Goal: Information Seeking & Learning: Learn about a topic

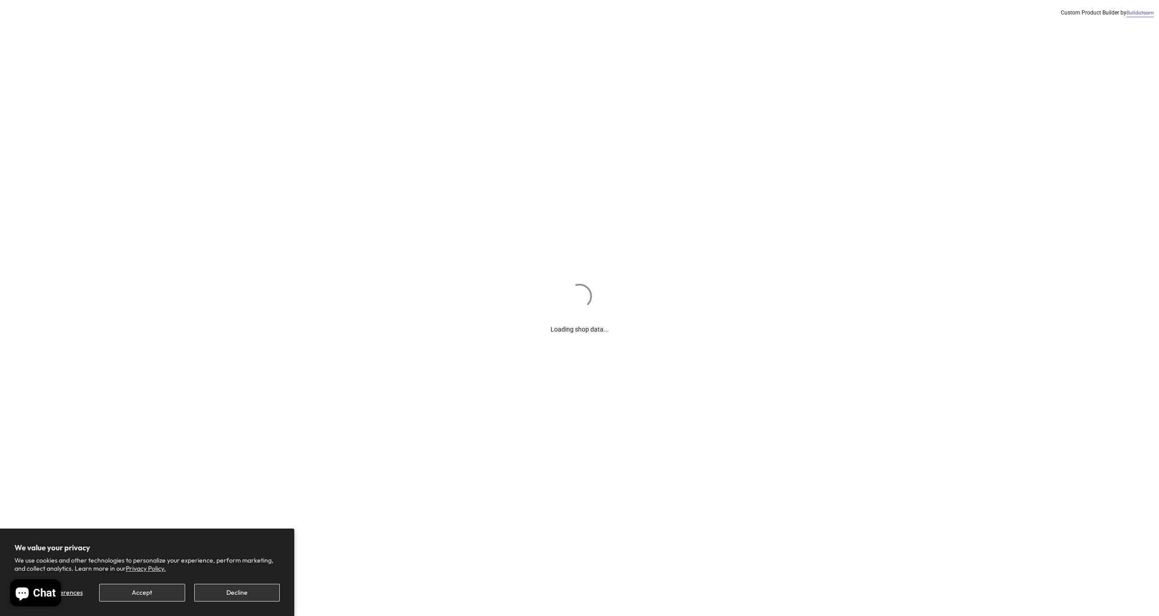
scroll to position [6, 0]
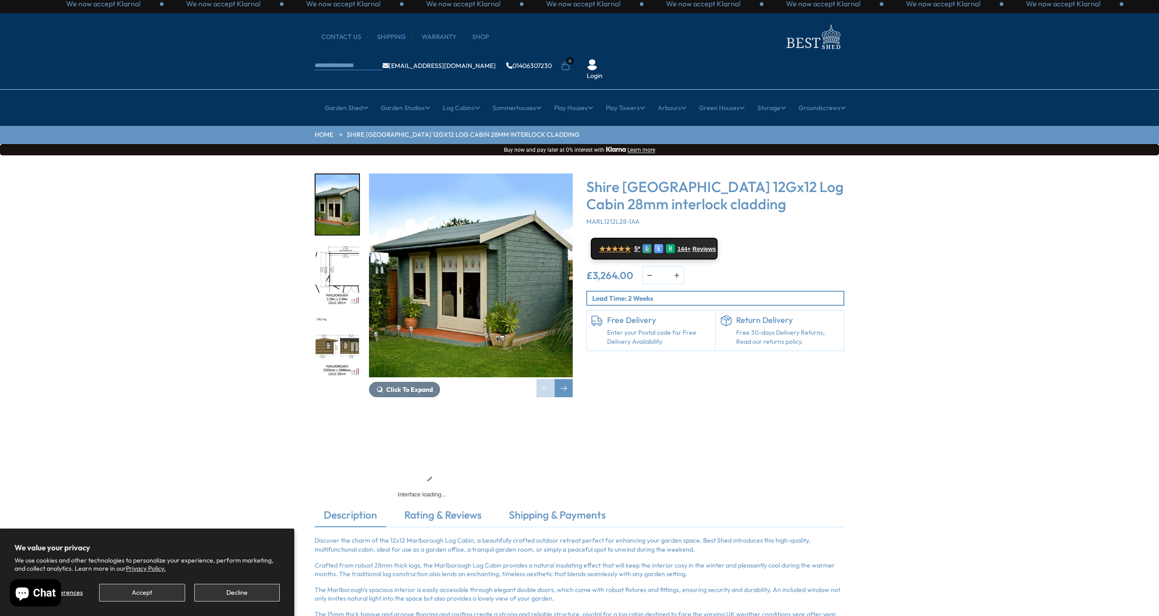
click at [153, 588] on button "Accept" at bounding box center [142, 593] width 86 height 18
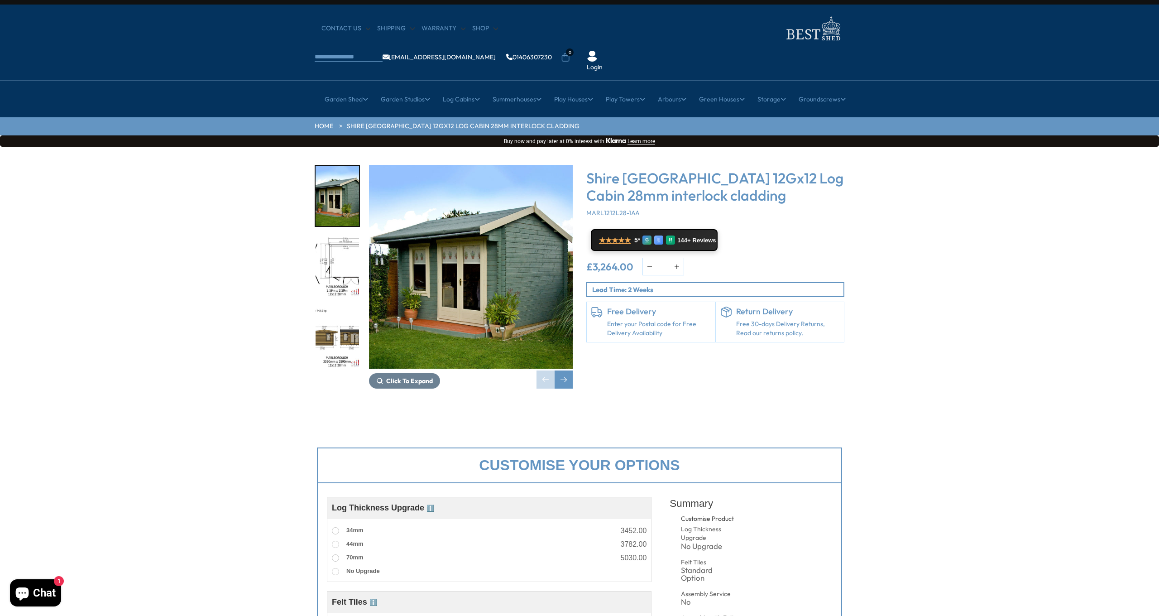
scroll to position [15, 0]
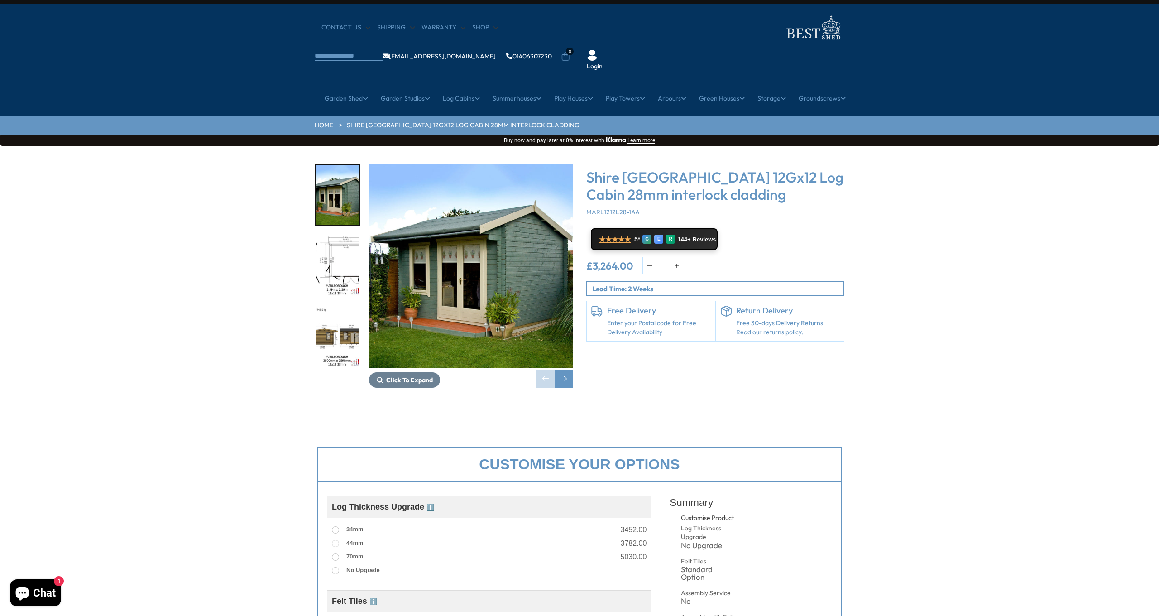
click at [498, 240] on img "1 / 18" at bounding box center [471, 266] width 204 height 204
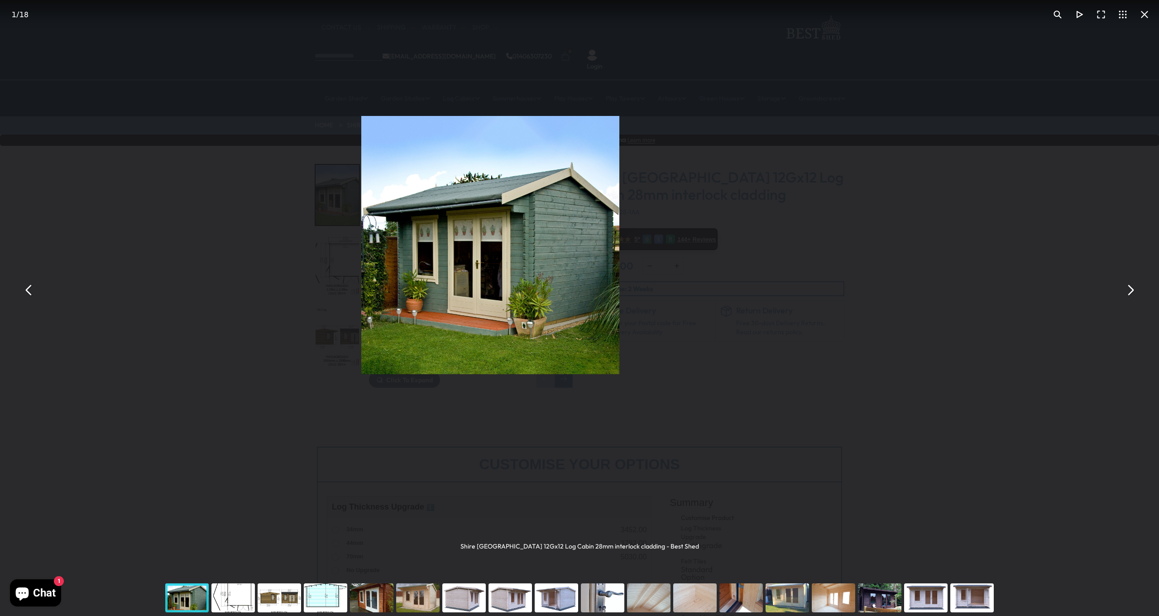
scroll to position [15, 0]
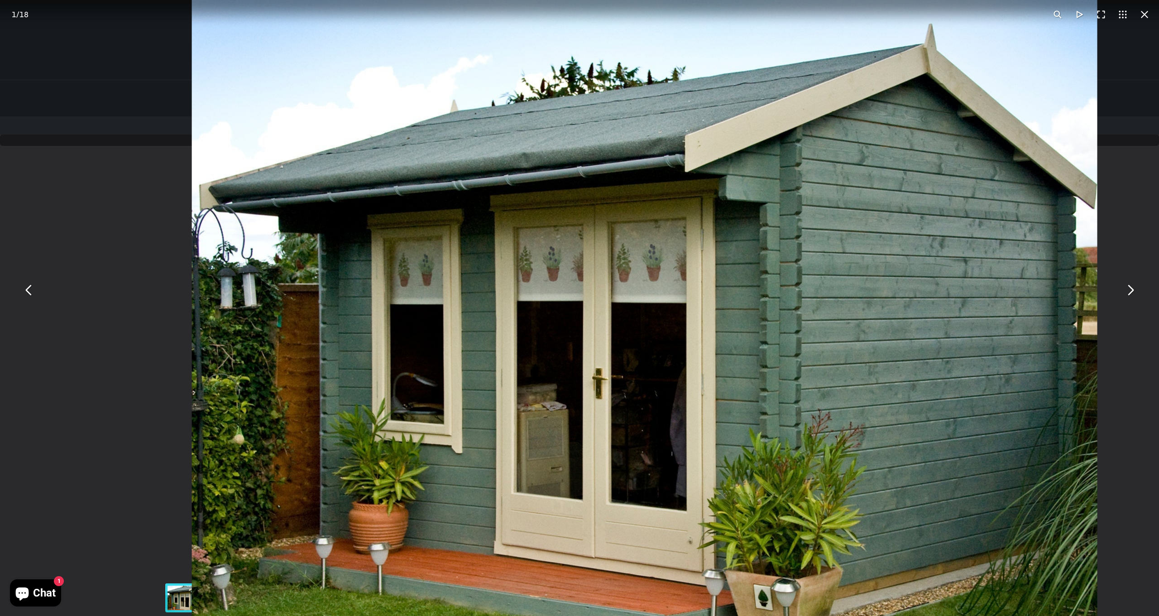
scroll to position [15, 0]
click at [1131, 295] on button "You can close this modal content with the ESC key" at bounding box center [1130, 290] width 22 height 22
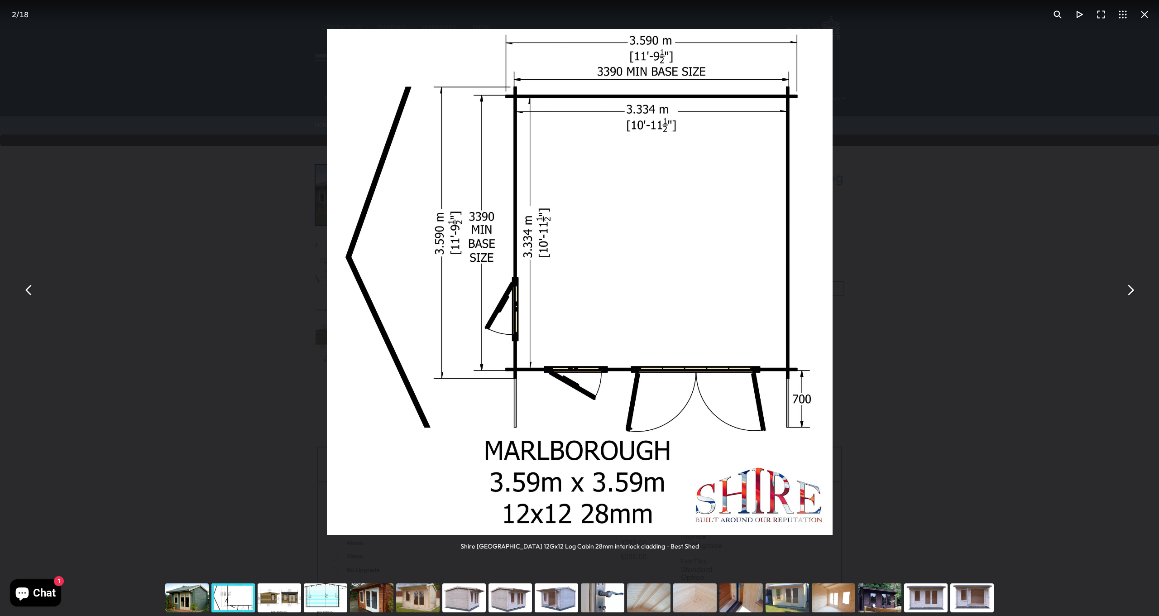
click at [1131, 295] on button "You can close this modal content with the ESC key" at bounding box center [1130, 290] width 22 height 22
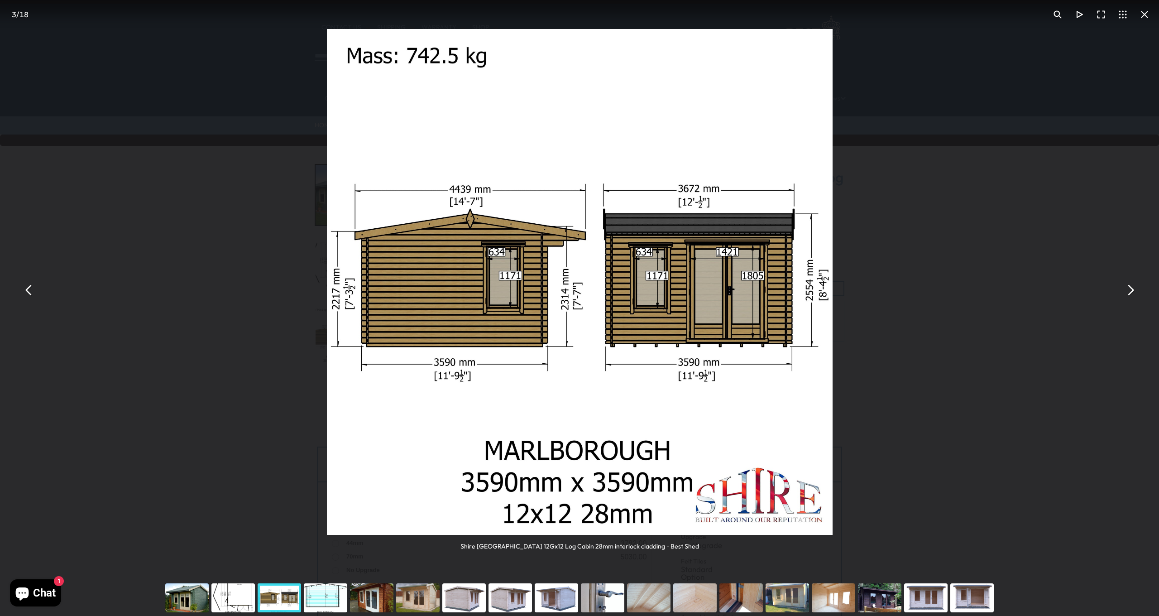
click at [1131, 295] on button "You can close this modal content with the ESC key" at bounding box center [1130, 290] width 22 height 22
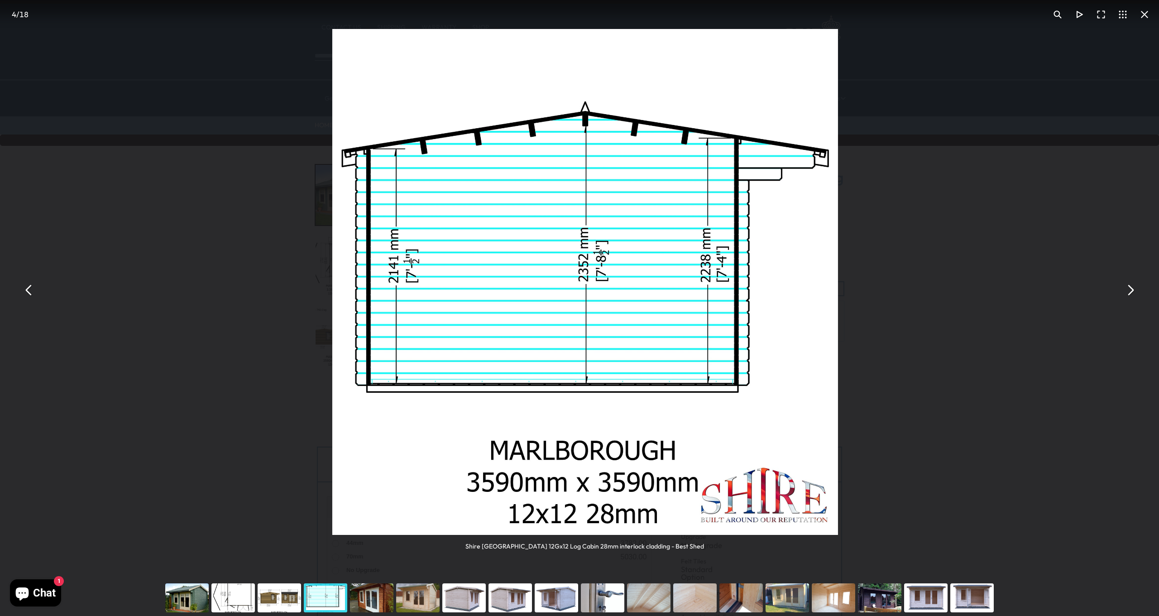
click at [1131, 295] on button "You can close this modal content with the ESC key" at bounding box center [1130, 290] width 22 height 22
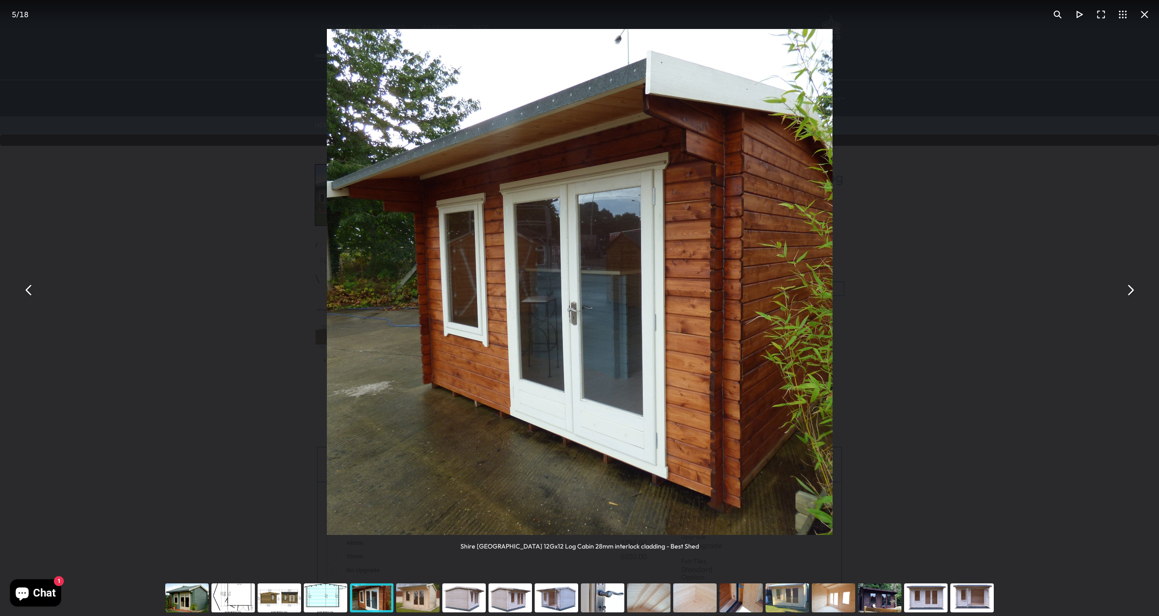
click at [1131, 295] on button "You can close this modal content with the ESC key" at bounding box center [1130, 290] width 22 height 22
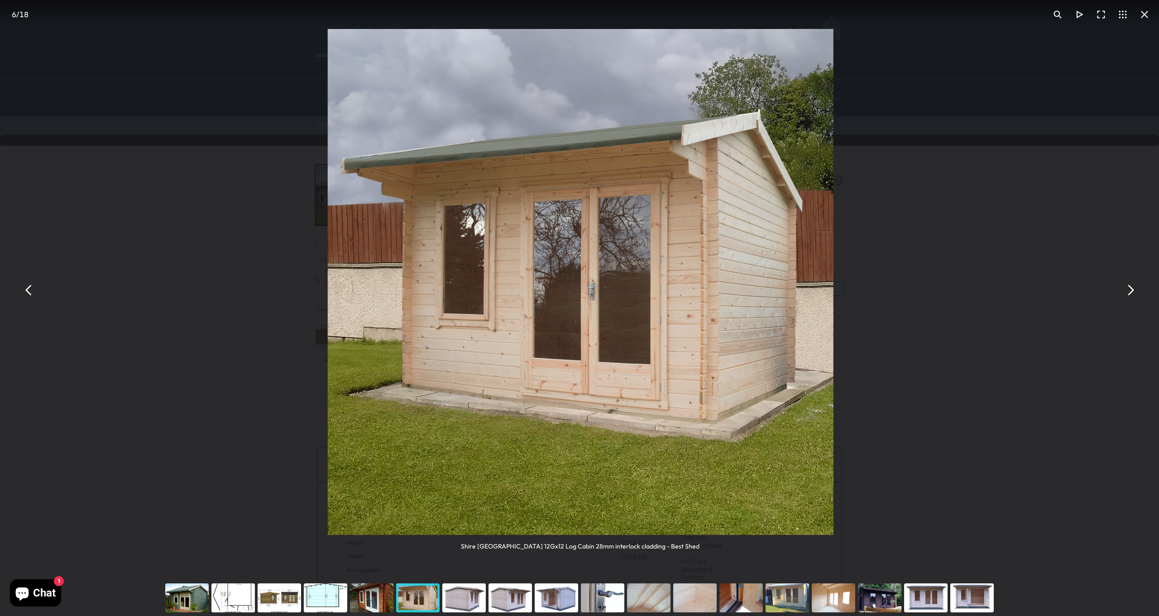
click at [1131, 295] on button "You can close this modal content with the ESC key" at bounding box center [1130, 290] width 22 height 22
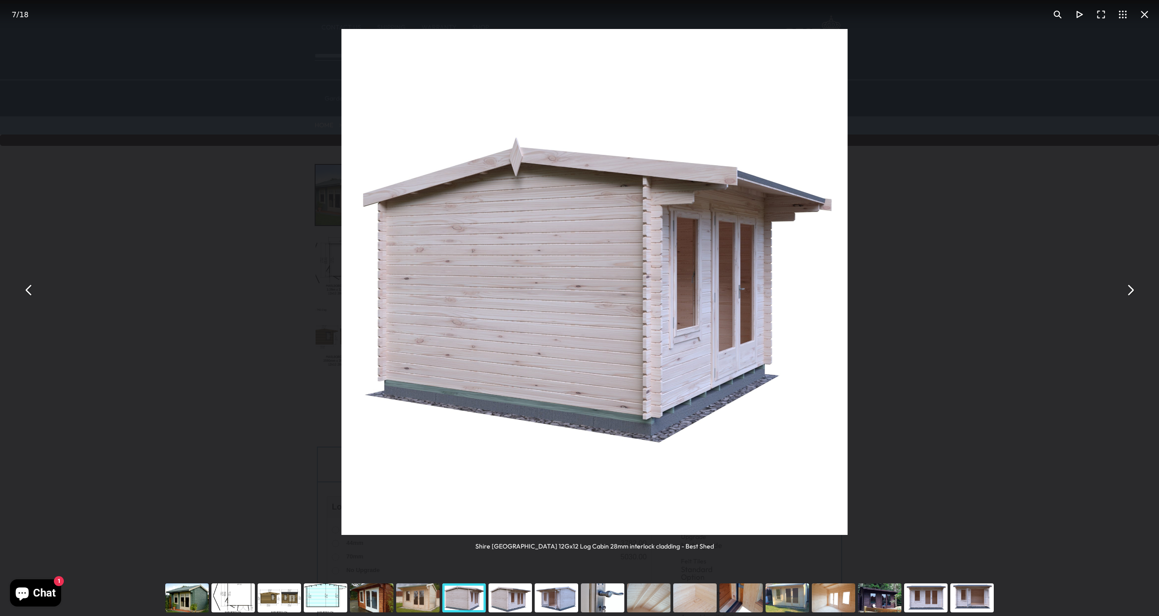
click at [1131, 295] on button "You can close this modal content with the ESC key" at bounding box center [1130, 290] width 22 height 22
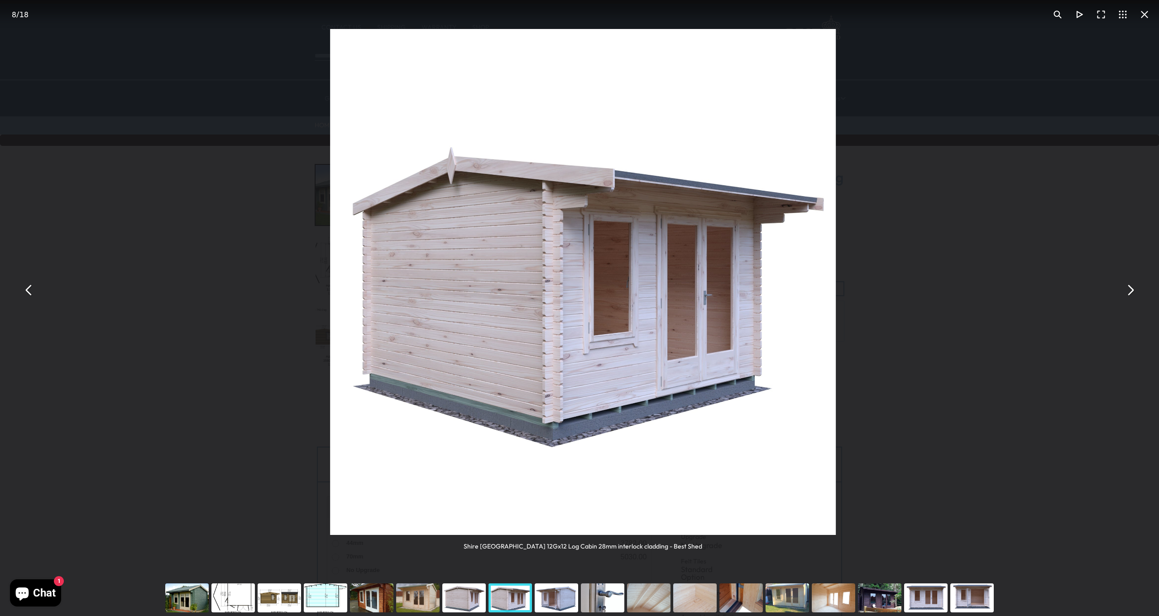
click at [1131, 295] on button "You can close this modal content with the ESC key" at bounding box center [1130, 290] width 22 height 22
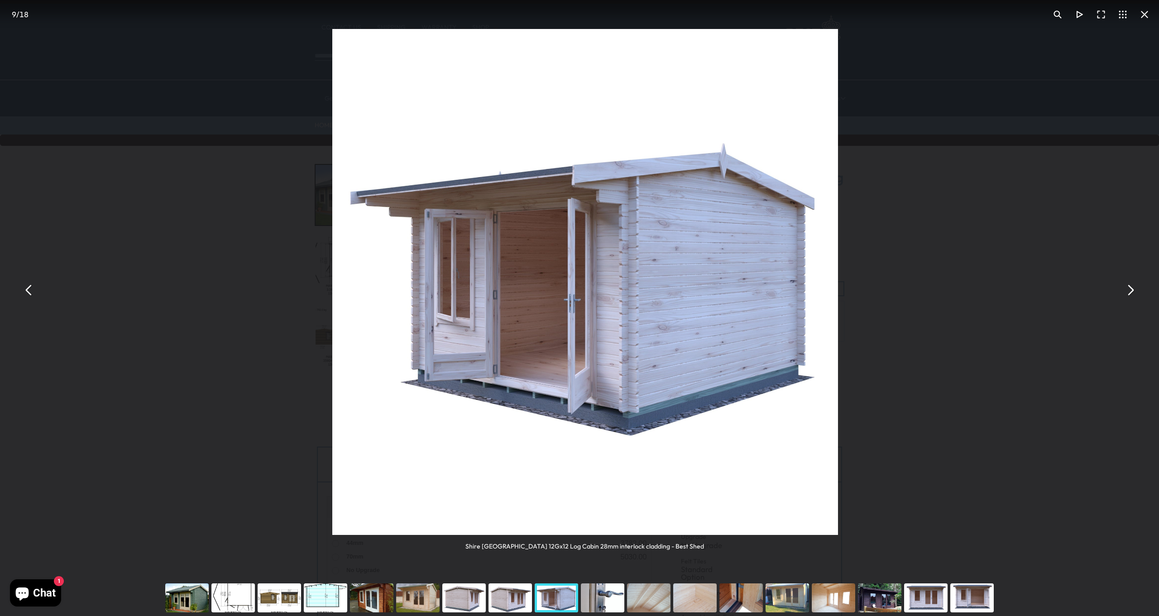
click at [1131, 295] on button "You can close this modal content with the ESC key" at bounding box center [1130, 290] width 22 height 22
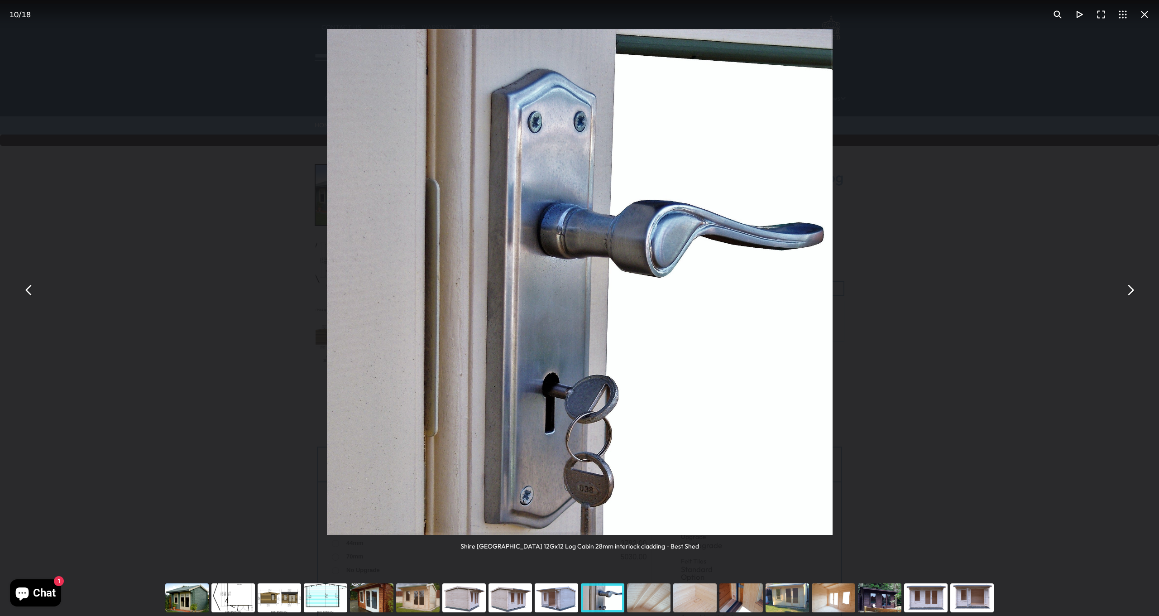
click at [1130, 291] on button "You can close this modal content with the ESC key" at bounding box center [1130, 290] width 22 height 22
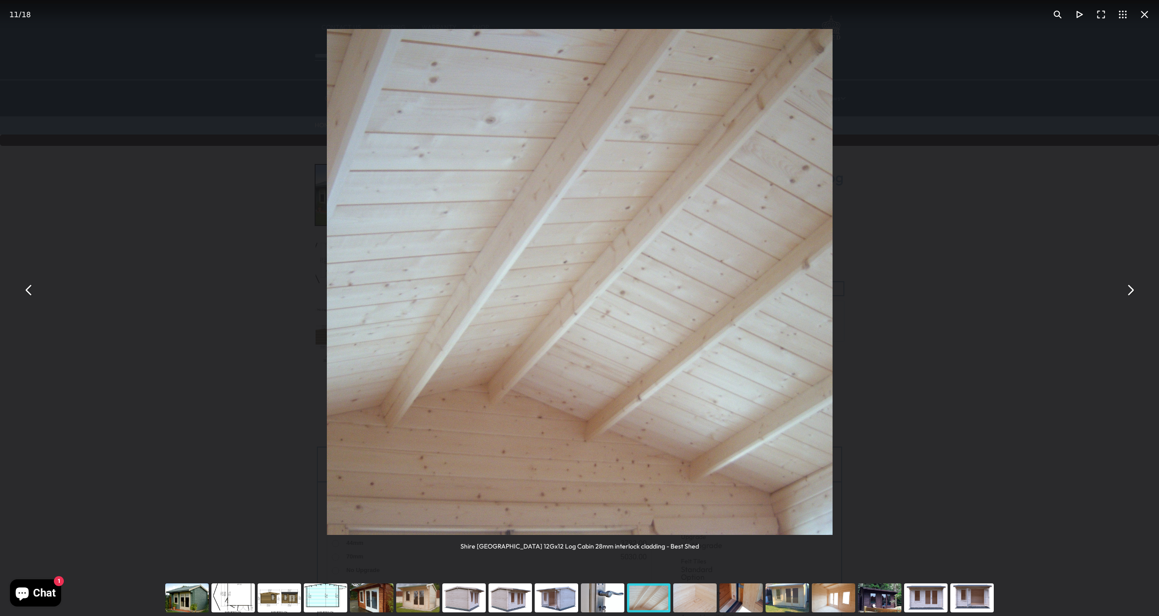
click at [1147, 15] on button "You can close this modal content with the ESC key" at bounding box center [1145, 15] width 22 height 22
